Goal: Task Accomplishment & Management: Use online tool/utility

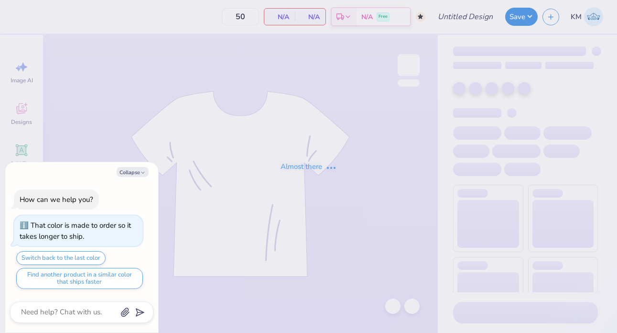
type input "Panhel Mock Neck"
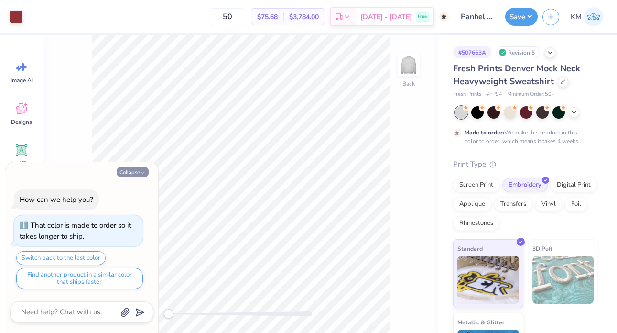
click at [134, 169] on button "Collapse" at bounding box center [133, 172] width 32 height 10
type textarea "x"
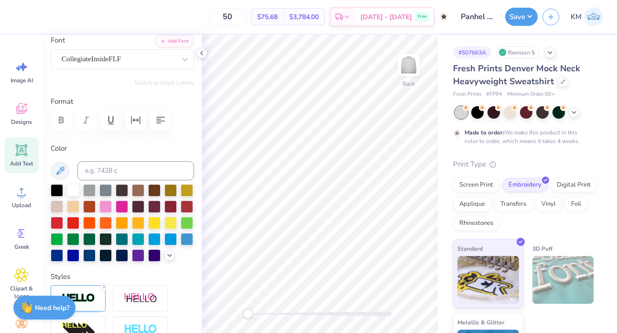
scroll to position [76, 0]
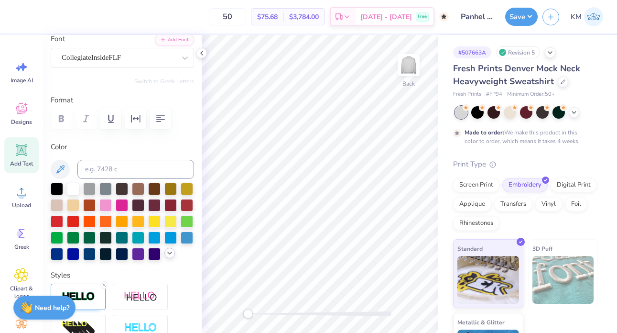
click at [171, 253] on icon at bounding box center [170, 253] width 8 height 8
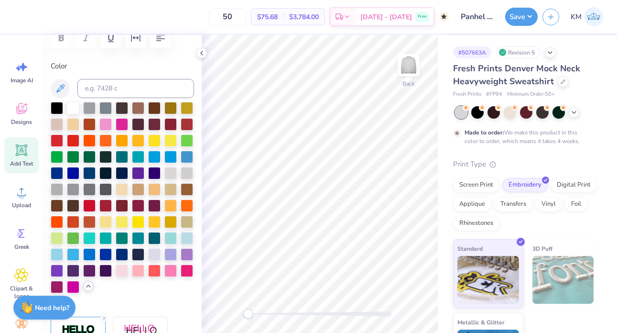
scroll to position [162, 0]
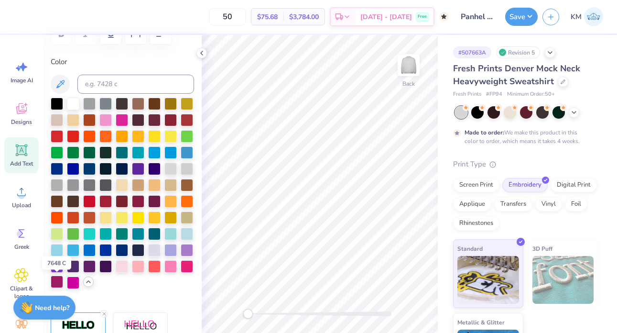
click at [57, 281] on div at bounding box center [57, 281] width 12 height 12
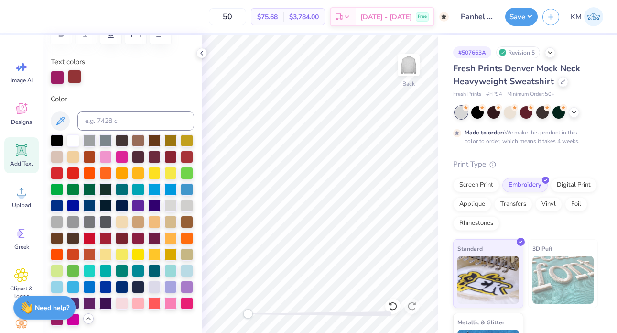
click at [75, 78] on div at bounding box center [74, 76] width 13 height 13
click at [56, 78] on div at bounding box center [57, 76] width 13 height 13
click at [141, 136] on div at bounding box center [138, 139] width 12 height 12
click at [73, 77] on div at bounding box center [74, 76] width 13 height 13
click at [137, 142] on div at bounding box center [138, 139] width 12 height 12
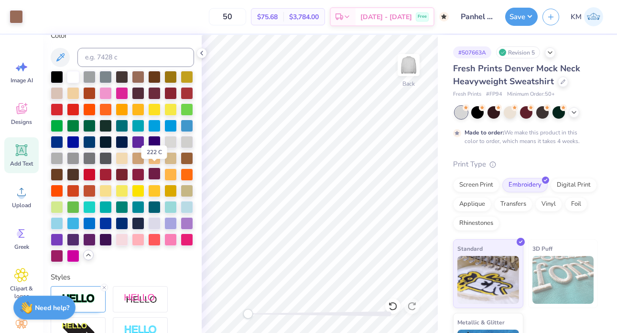
scroll to position [228, 0]
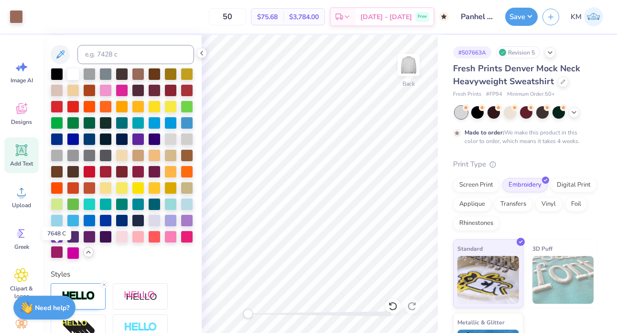
click at [55, 252] on div at bounding box center [57, 252] width 12 height 12
click at [31, 17] on div at bounding box center [33, 15] width 13 height 13
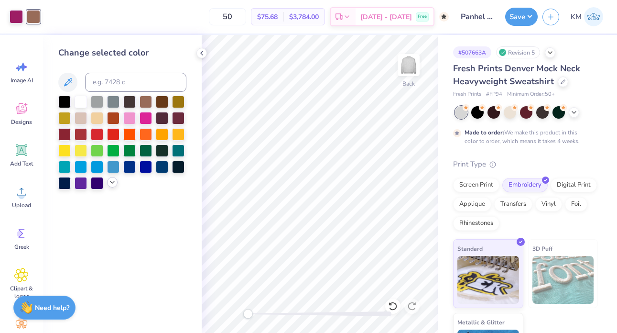
click at [107, 182] on div at bounding box center [112, 182] width 11 height 11
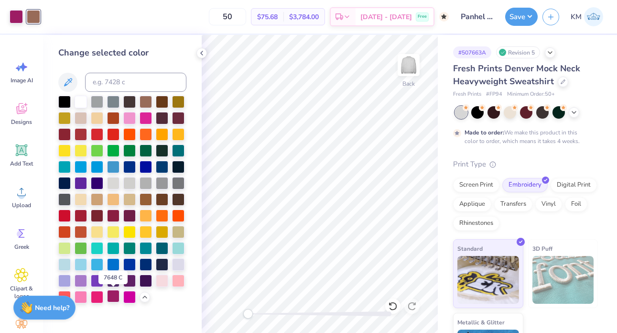
click at [114, 298] on div at bounding box center [113, 296] width 12 height 12
click at [158, 103] on div at bounding box center [162, 101] width 12 height 12
click at [147, 101] on div at bounding box center [146, 101] width 12 height 12
click at [99, 199] on div at bounding box center [97, 198] width 12 height 12
click at [147, 200] on div at bounding box center [146, 198] width 12 height 12
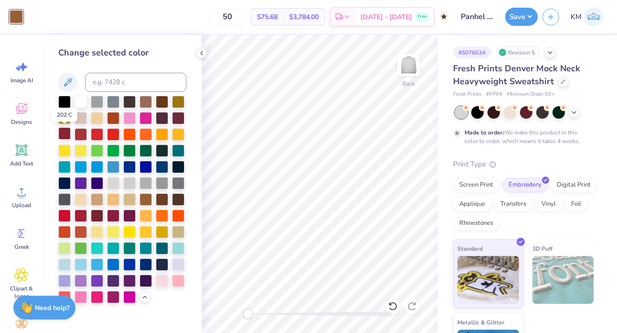
click at [67, 134] on div at bounding box center [64, 133] width 12 height 12
click at [148, 100] on div at bounding box center [146, 101] width 12 height 12
click at [163, 103] on div at bounding box center [162, 101] width 12 height 12
click at [179, 116] on div at bounding box center [178, 117] width 12 height 12
click at [175, 103] on div at bounding box center [178, 101] width 12 height 12
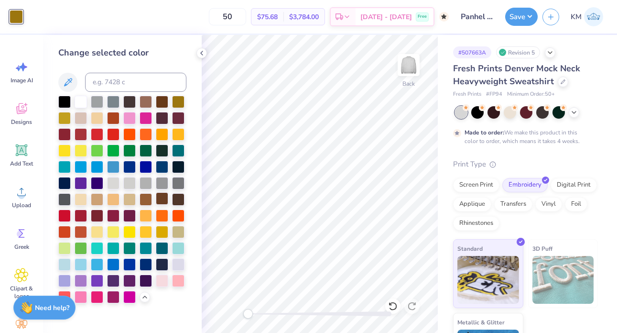
click at [162, 196] on div at bounding box center [162, 198] width 12 height 12
click at [202, 56] on icon at bounding box center [202, 53] width 8 height 8
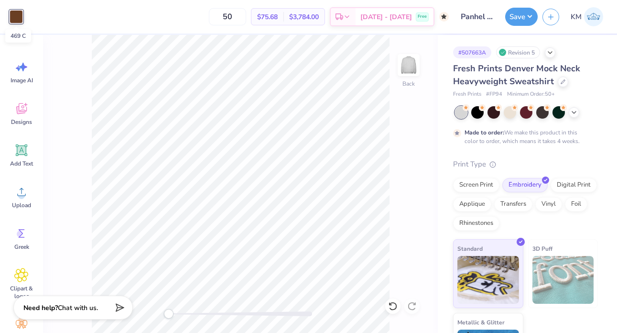
click at [14, 14] on div at bounding box center [16, 16] width 13 height 13
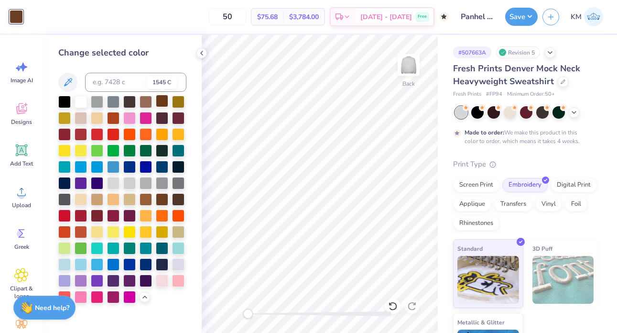
click at [161, 106] on div at bounding box center [162, 101] width 12 height 12
click at [163, 101] on div at bounding box center [162, 101] width 12 height 12
click at [180, 117] on div at bounding box center [178, 117] width 12 height 12
click at [180, 119] on div at bounding box center [178, 117] width 12 height 12
click at [162, 196] on div at bounding box center [162, 198] width 12 height 12
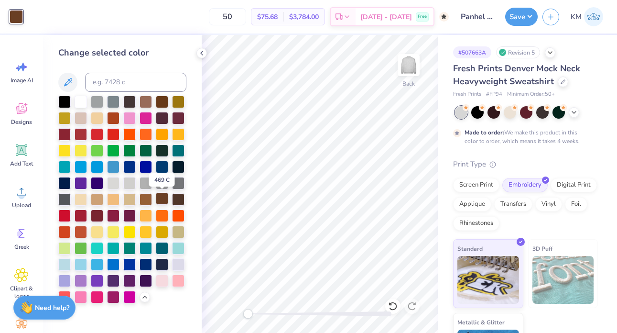
click at [162, 196] on div at bounding box center [162, 198] width 12 height 12
click at [148, 198] on div at bounding box center [146, 198] width 12 height 12
click at [203, 52] on icon at bounding box center [202, 53] width 8 height 8
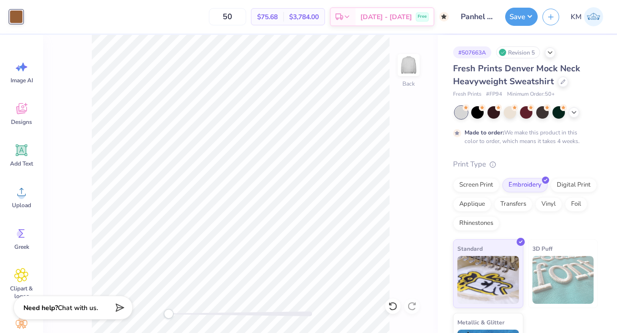
click at [13, 16] on div at bounding box center [16, 16] width 13 height 13
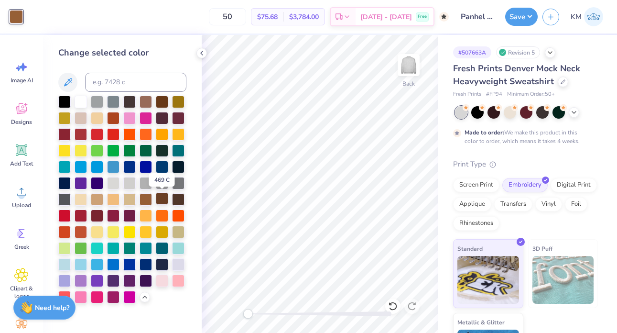
click at [161, 200] on div at bounding box center [162, 198] width 12 height 12
click at [144, 102] on div at bounding box center [146, 101] width 12 height 12
click at [72, 79] on icon at bounding box center [68, 82] width 8 height 8
click at [205, 54] on icon at bounding box center [202, 53] width 8 height 8
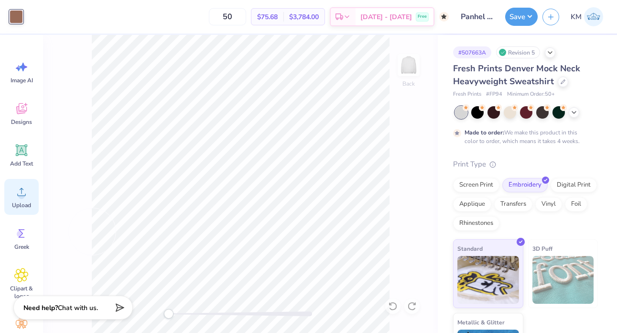
click at [25, 197] on icon at bounding box center [21, 191] width 14 height 14
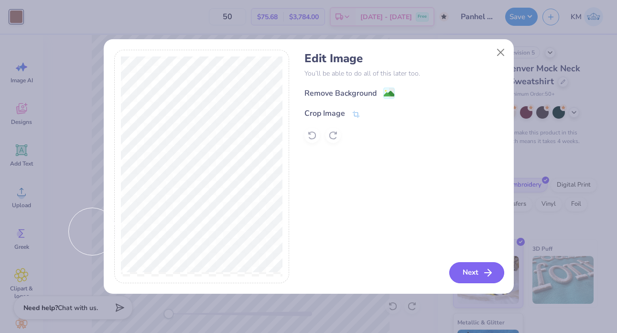
click at [483, 272] on icon "button" at bounding box center [487, 272] width 11 height 11
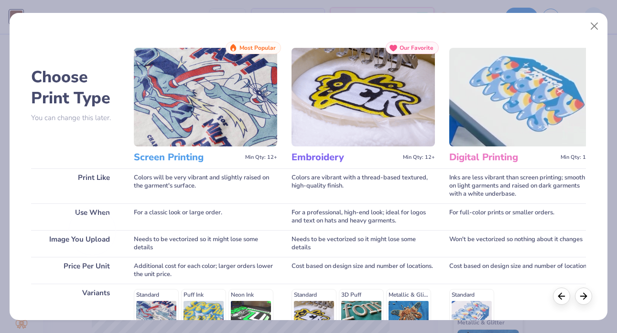
scroll to position [144, 0]
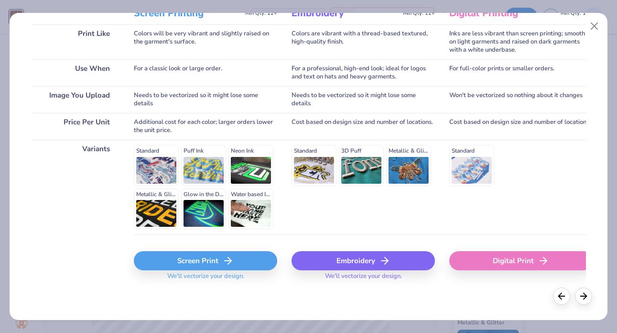
click at [219, 253] on div "Screen Print" at bounding box center [205, 260] width 143 height 19
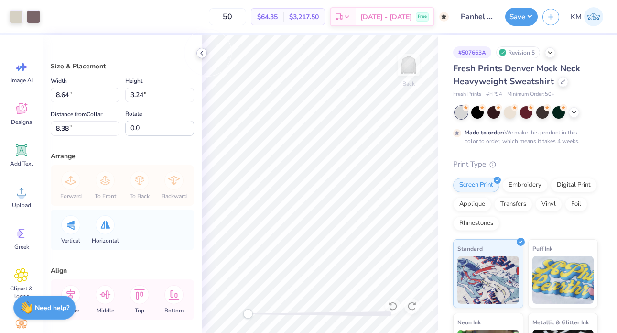
click at [204, 53] on icon at bounding box center [202, 53] width 8 height 8
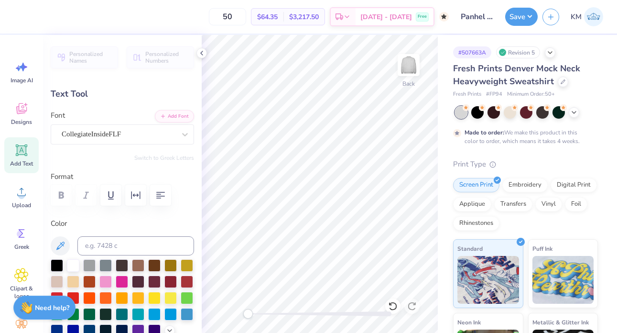
scroll to position [32, 0]
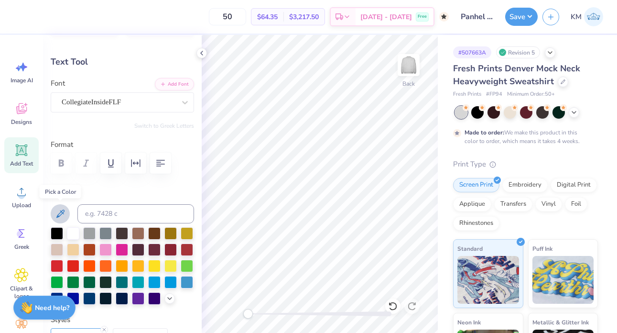
click at [63, 214] on icon at bounding box center [59, 213] width 11 height 11
click at [204, 54] on icon at bounding box center [202, 53] width 8 height 8
click at [53, 247] on div at bounding box center [57, 248] width 12 height 12
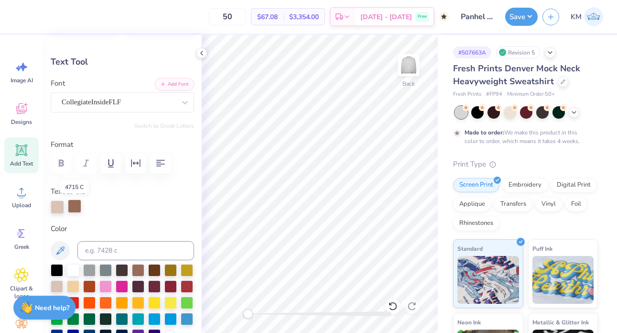
click at [70, 207] on div at bounding box center [74, 205] width 13 height 13
click at [55, 286] on div at bounding box center [57, 285] width 12 height 12
click at [205, 56] on icon at bounding box center [202, 53] width 8 height 8
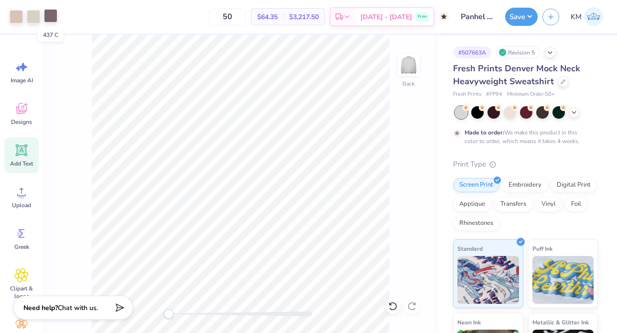
click at [54, 15] on div at bounding box center [50, 15] width 13 height 13
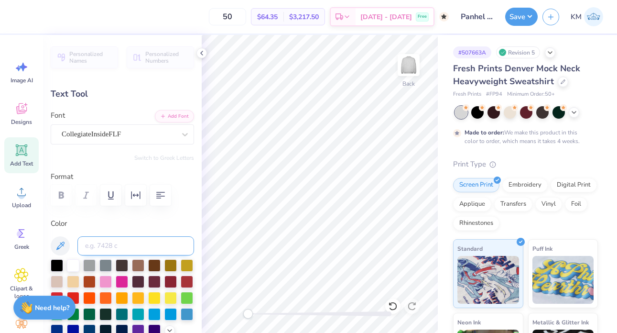
click at [129, 238] on input at bounding box center [135, 245] width 117 height 19
type input "437"
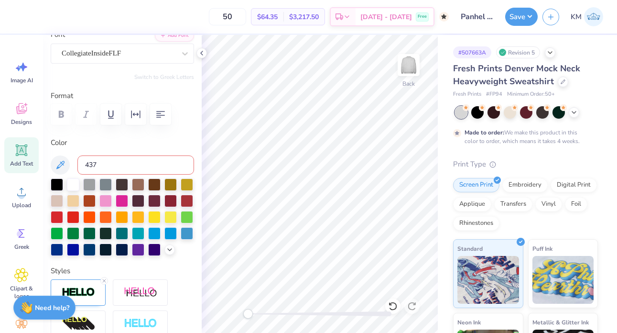
scroll to position [83, 0]
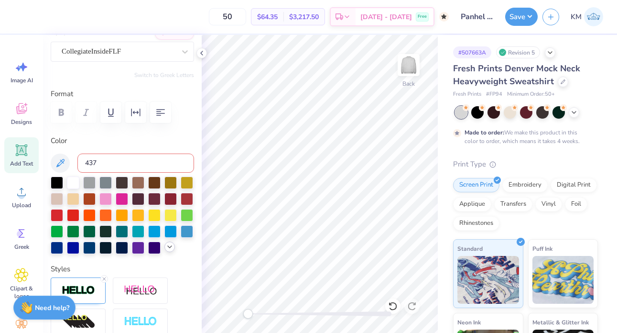
click at [170, 250] on div at bounding box center [169, 246] width 11 height 11
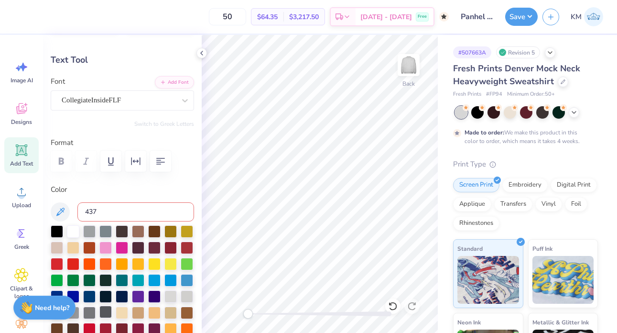
scroll to position [31, 0]
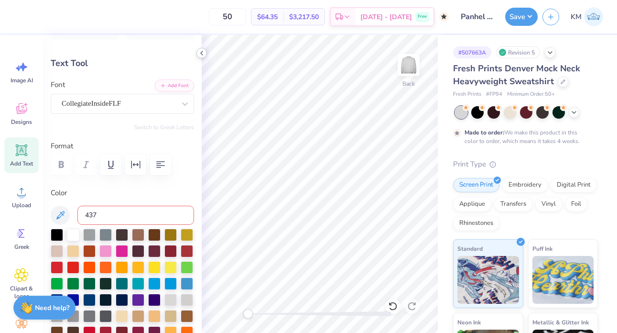
click at [201, 54] on icon at bounding box center [202, 53] width 8 height 8
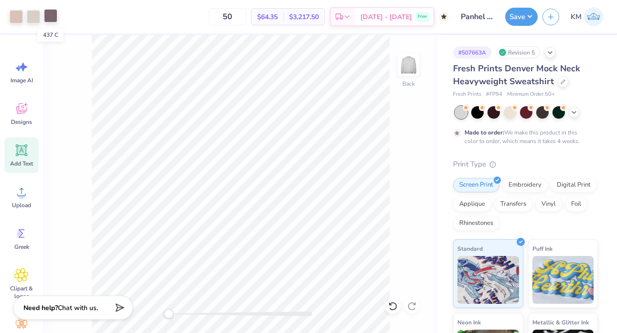
click at [57, 16] on div at bounding box center [50, 15] width 13 height 13
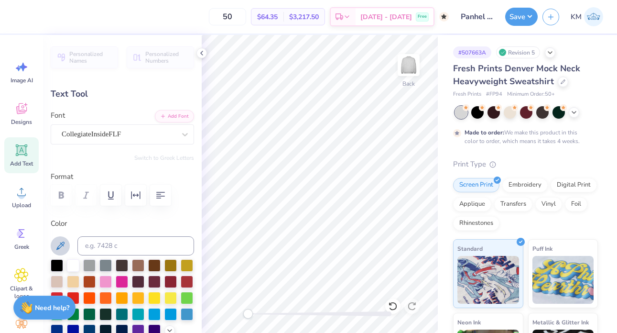
click at [62, 241] on icon at bounding box center [59, 245] width 11 height 11
click at [200, 55] on icon at bounding box center [202, 53] width 8 height 8
click at [53, 16] on div at bounding box center [50, 15] width 13 height 13
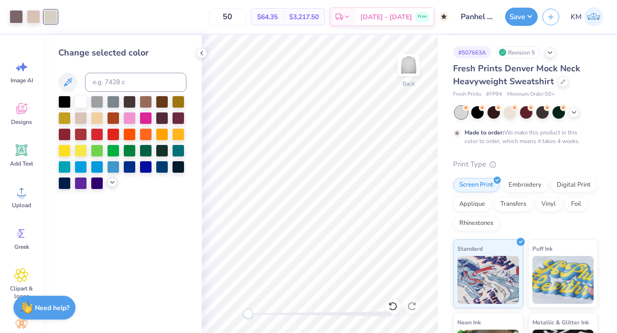
click at [112, 184] on icon at bounding box center [112, 182] width 8 height 8
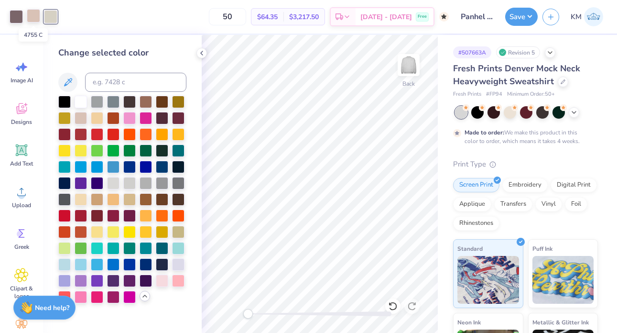
click at [36, 15] on div at bounding box center [33, 15] width 13 height 13
click at [19, 18] on div at bounding box center [16, 15] width 13 height 13
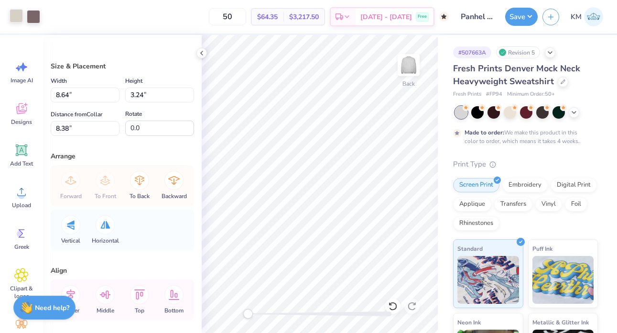
scroll to position [40, 0]
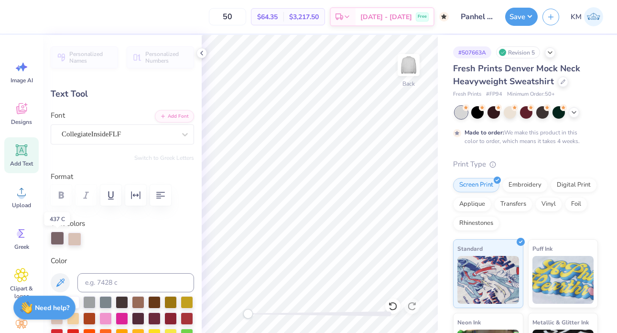
click at [62, 237] on div at bounding box center [57, 237] width 13 height 13
click at [75, 240] on div at bounding box center [74, 237] width 13 height 13
click at [63, 277] on icon at bounding box center [59, 282] width 11 height 11
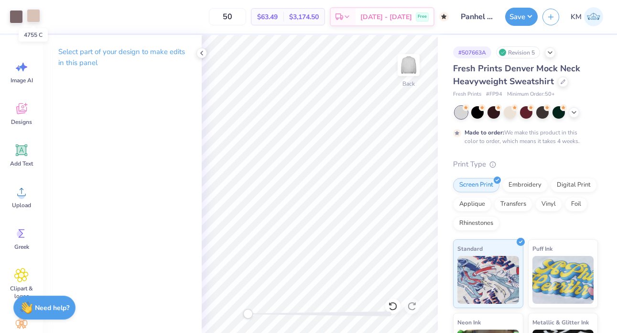
click at [35, 15] on div at bounding box center [33, 15] width 13 height 13
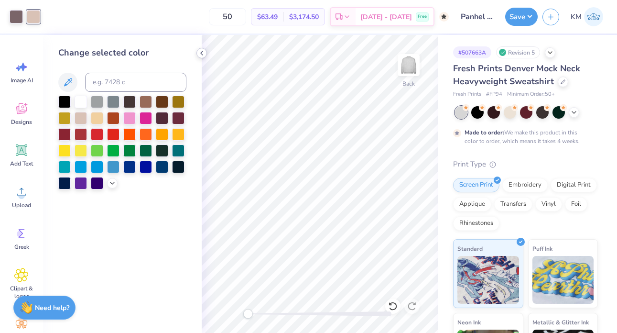
click at [206, 54] on div at bounding box center [201, 53] width 11 height 11
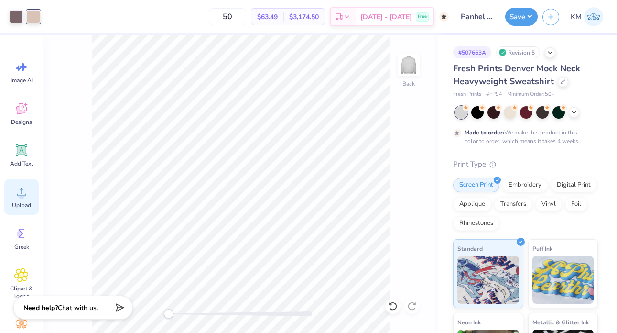
click at [21, 193] on circle at bounding box center [21, 195] width 7 height 7
click at [26, 195] on icon at bounding box center [21, 191] width 14 height 14
click at [26, 193] on icon at bounding box center [21, 191] width 14 height 14
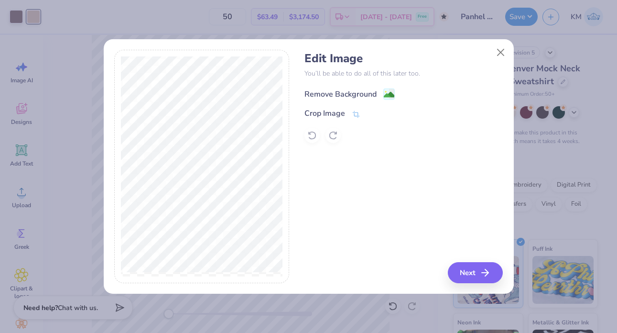
click at [355, 97] on div "Remove Background" at bounding box center [340, 93] width 72 height 11
click at [472, 270] on button "Next" at bounding box center [476, 272] width 55 height 21
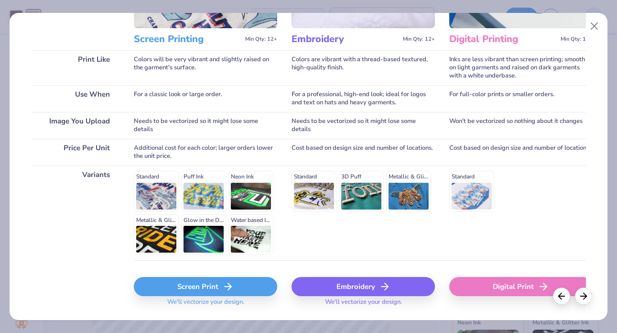
scroll to position [144, 0]
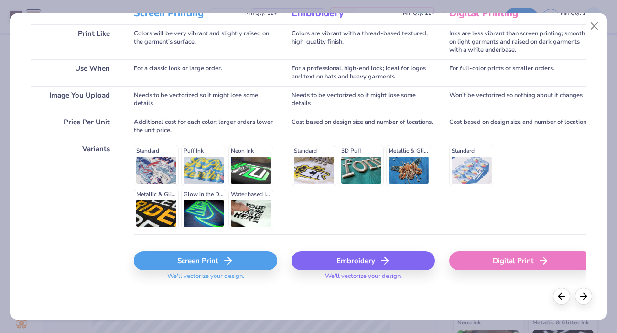
click at [211, 268] on div "Screen Print" at bounding box center [205, 260] width 143 height 19
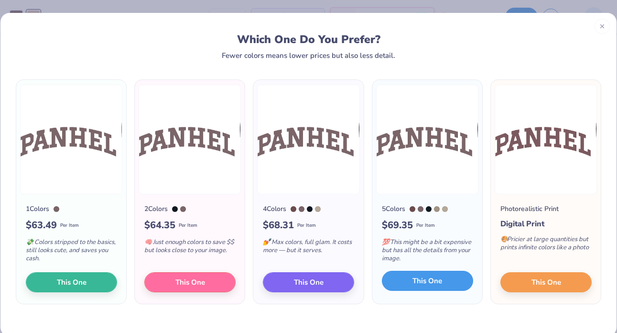
click at [426, 282] on span "This One" at bounding box center [427, 280] width 30 height 11
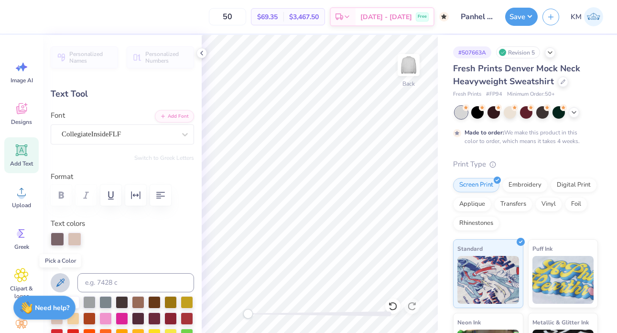
click at [58, 279] on icon at bounding box center [59, 282] width 11 height 11
click at [201, 53] on polyline at bounding box center [202, 53] width 2 height 4
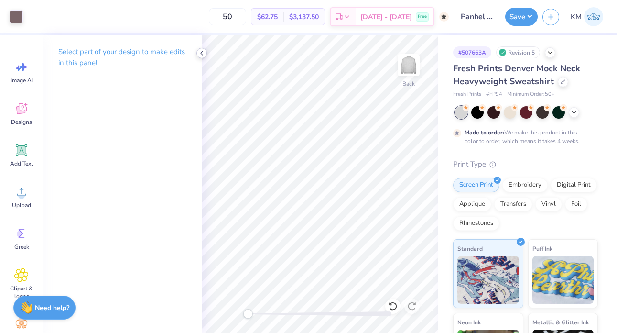
click at [200, 55] on icon at bounding box center [202, 53] width 8 height 8
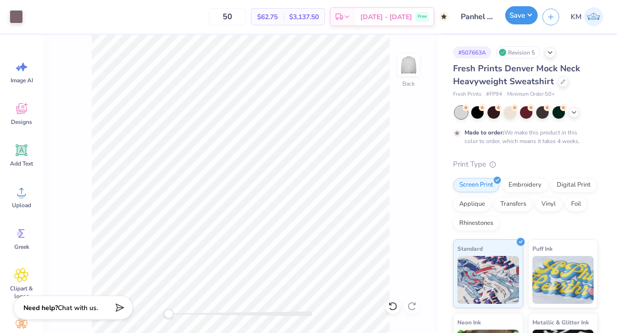
click at [511, 19] on button "Save" at bounding box center [521, 15] width 33 height 18
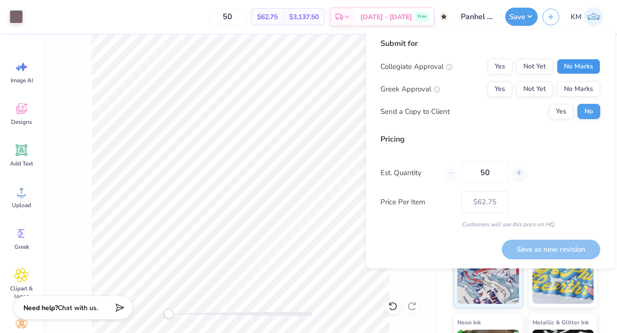
click at [559, 64] on button "No Marks" at bounding box center [578, 66] width 43 height 15
click at [499, 87] on button "Yes" at bounding box center [500, 88] width 25 height 15
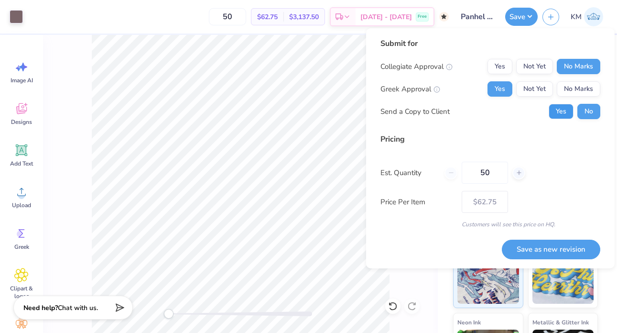
click at [562, 108] on button "Yes" at bounding box center [561, 111] width 25 height 15
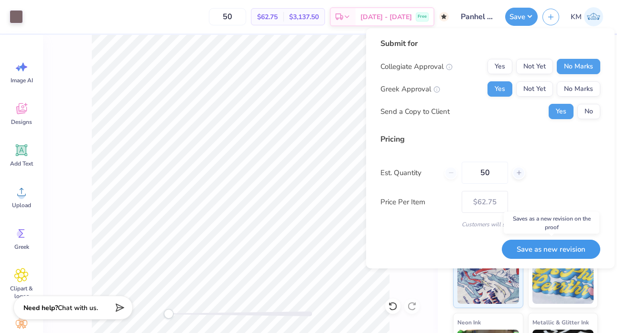
click at [550, 250] on button "Save as new revision" at bounding box center [551, 249] width 98 height 20
type input "$62.75"
